Goal: Use online tool/utility: Utilize a website feature to perform a specific function

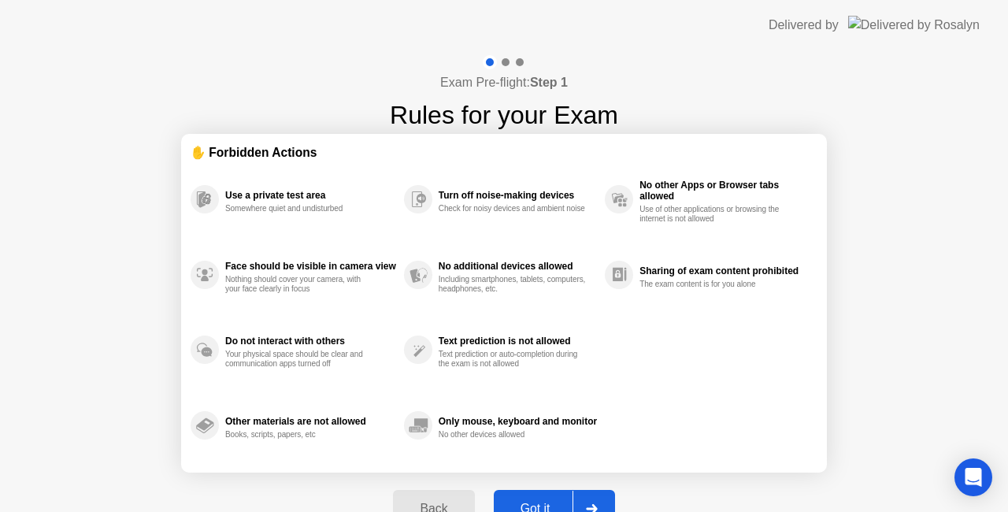
click at [527, 501] on div "Got it" at bounding box center [535, 508] width 74 height 14
select select "**********"
select select "*******"
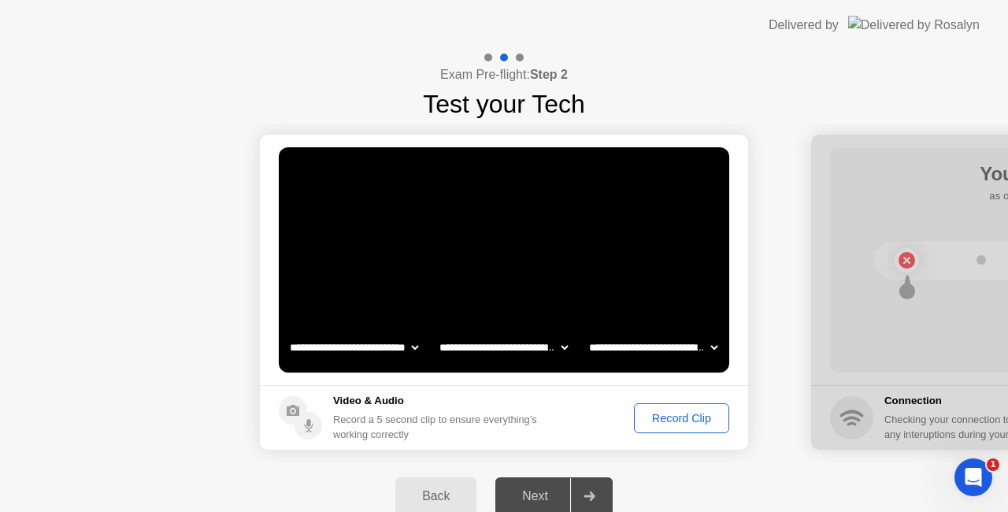
click at [673, 418] on div "Record Clip" at bounding box center [681, 418] width 84 height 13
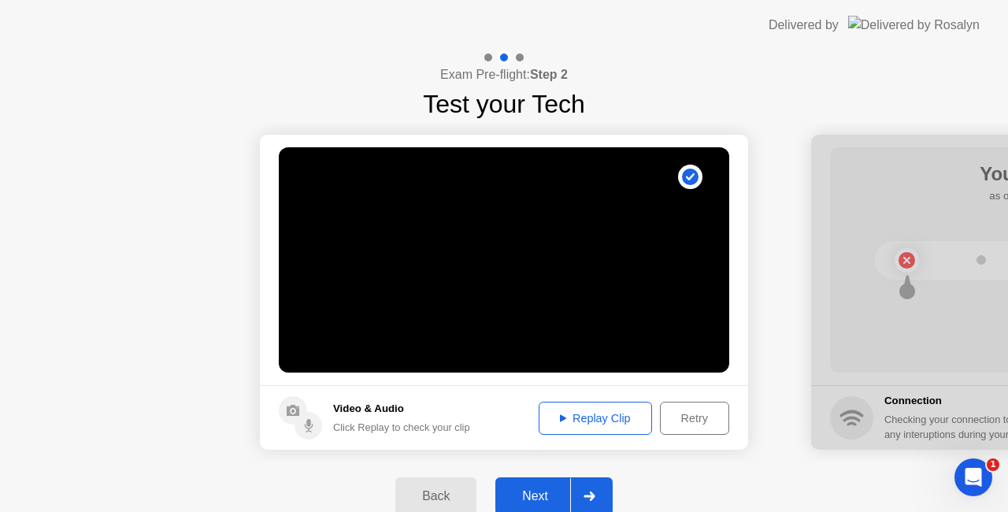
click at [692, 421] on div "Retry" at bounding box center [694, 418] width 58 height 13
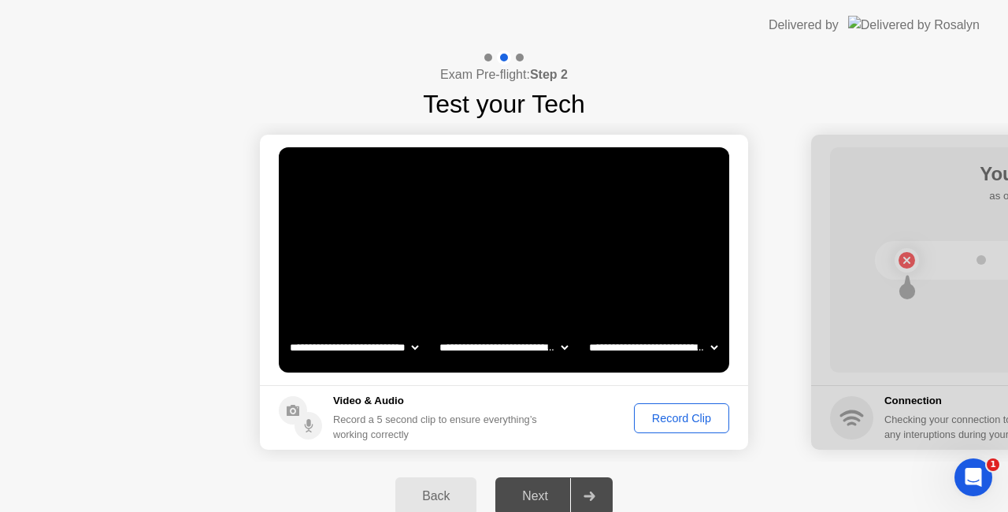
click at [669, 420] on div "Record Clip" at bounding box center [681, 418] width 84 height 13
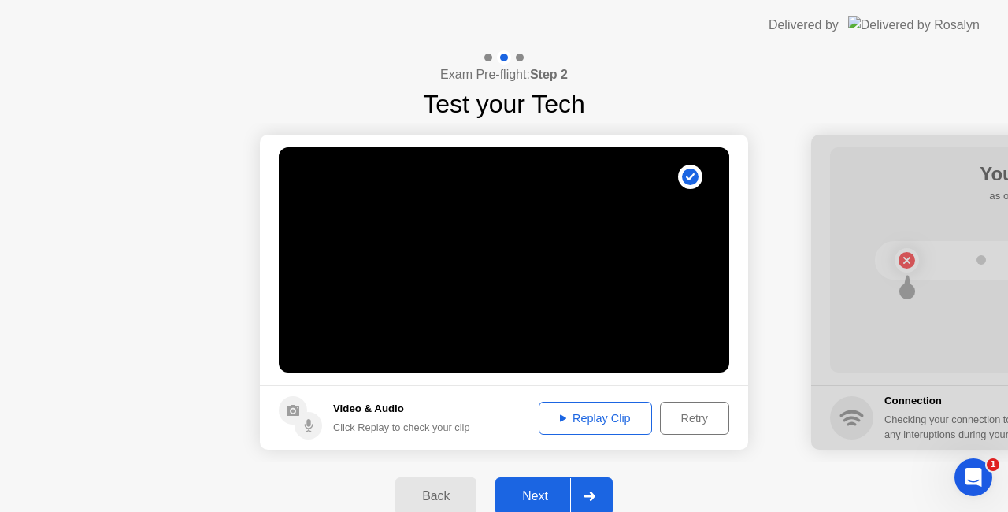
click at [544, 493] on div "Next" at bounding box center [535, 496] width 70 height 14
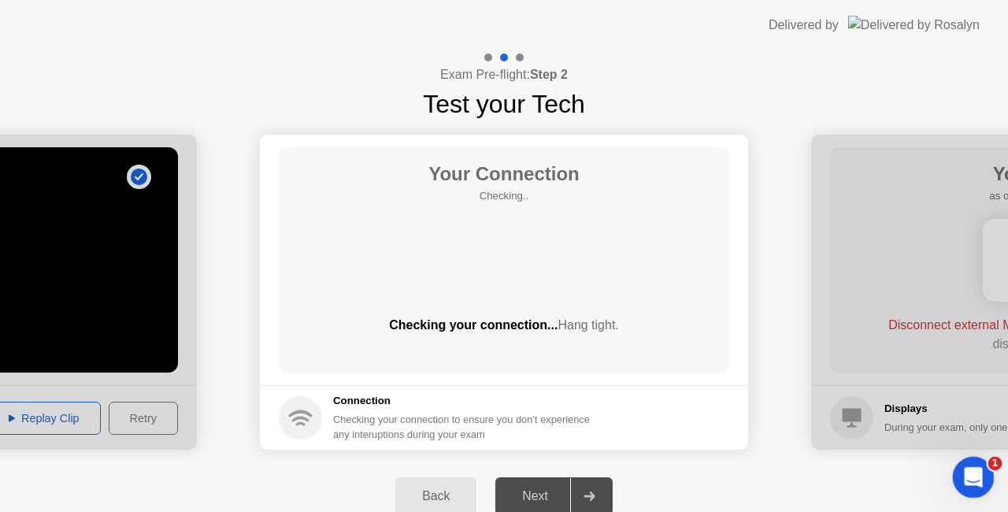
click at [965, 470] on icon "Open Intercom Messenger" at bounding box center [971, 475] width 26 height 26
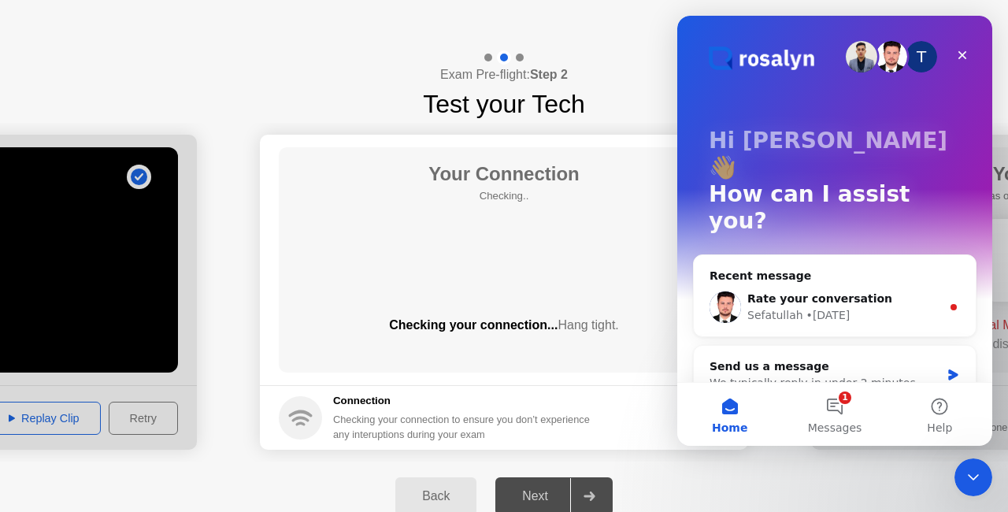
click at [841, 412] on button "1 Messages" at bounding box center [834, 414] width 105 height 63
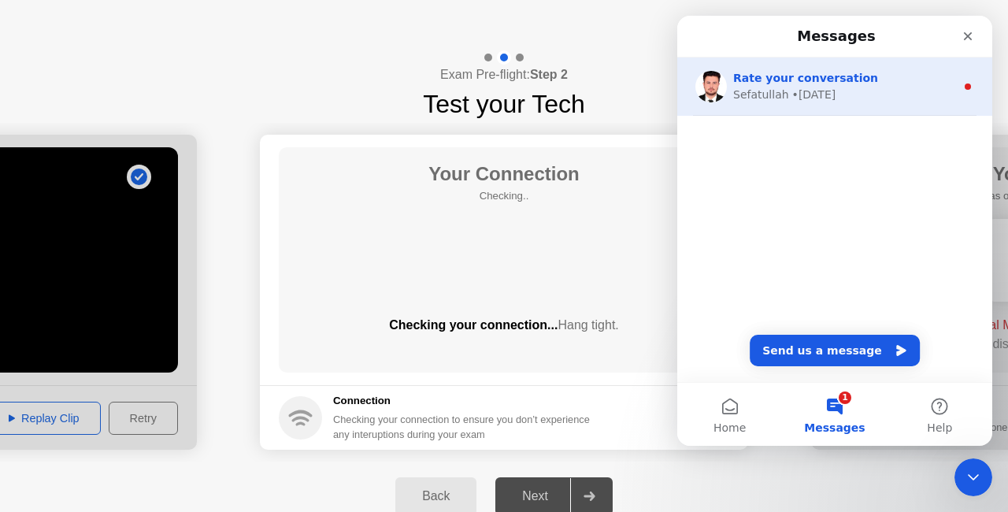
click at [880, 83] on div "Rate your conversation" at bounding box center [844, 78] width 222 height 17
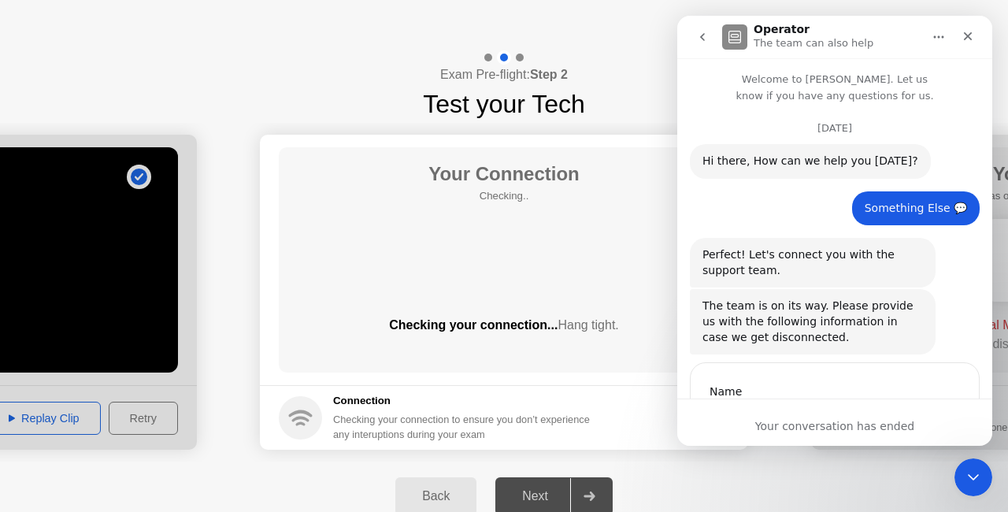
scroll to position [2, 0]
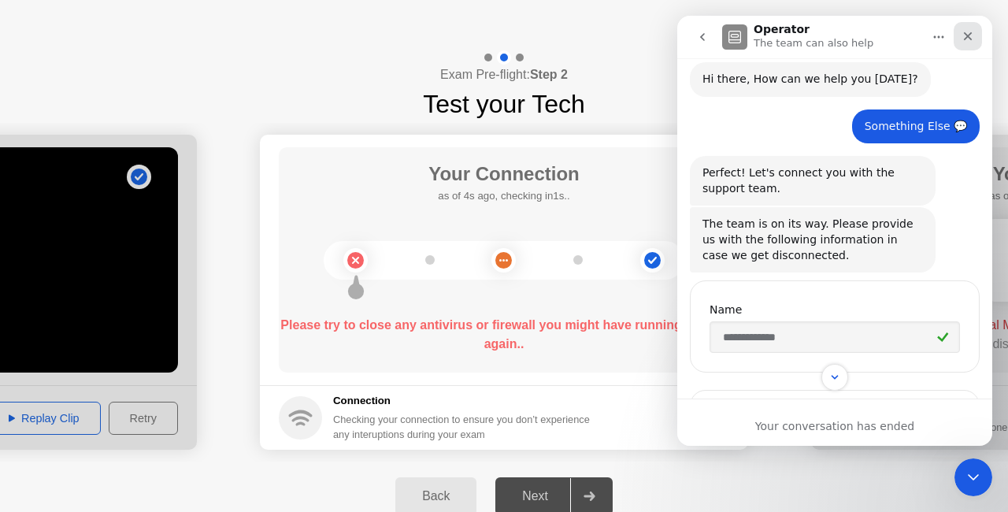
click at [971, 31] on icon "Close" at bounding box center [967, 36] width 13 height 13
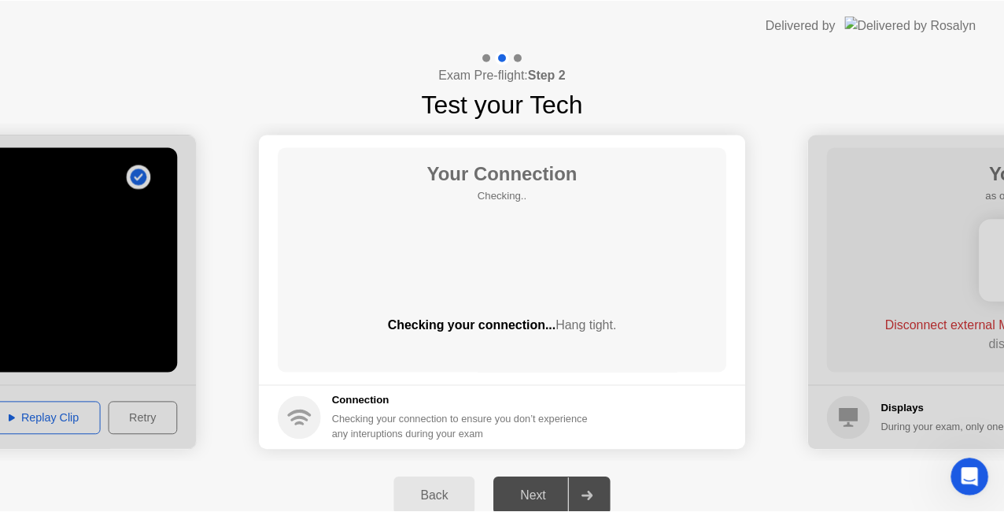
scroll to position [1343, 0]
